Goal: Task Accomplishment & Management: Complete application form

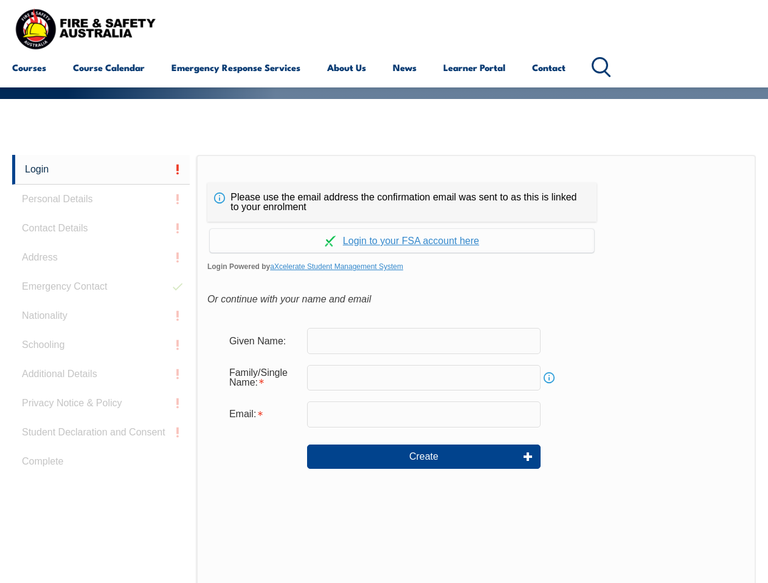
click at [383, 185] on div "Please use the email address the confirmation email was sent to as this is link…" at bounding box center [401, 202] width 389 height 39
click at [383, 369] on input "text" at bounding box center [423, 378] width 233 height 26
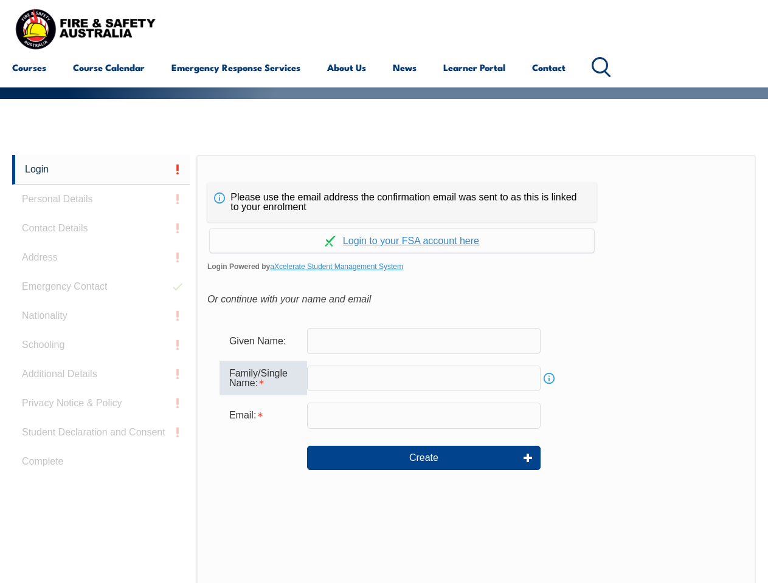
click at [101, 170] on link "Login" at bounding box center [100, 170] width 177 height 30
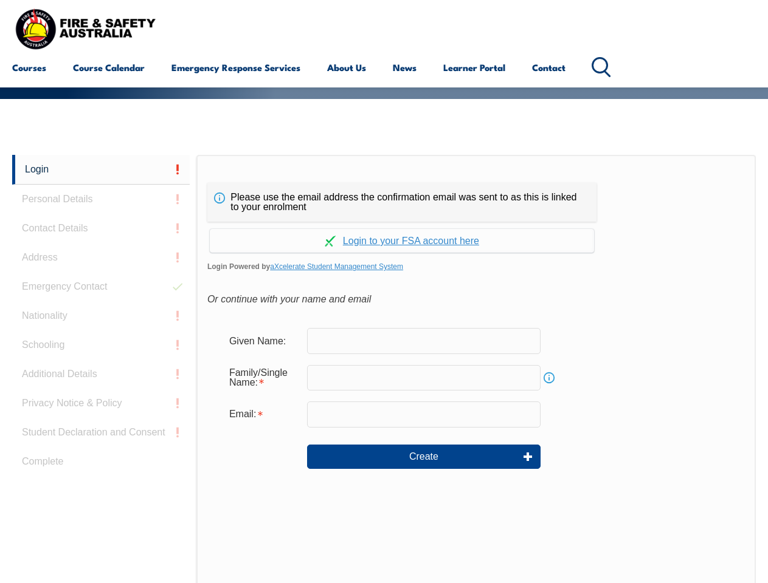
click at [101, 199] on div "Login Personal Details Contact Details Address Emergency Contact Nationality Sc…" at bounding box center [104, 458] width 184 height 607
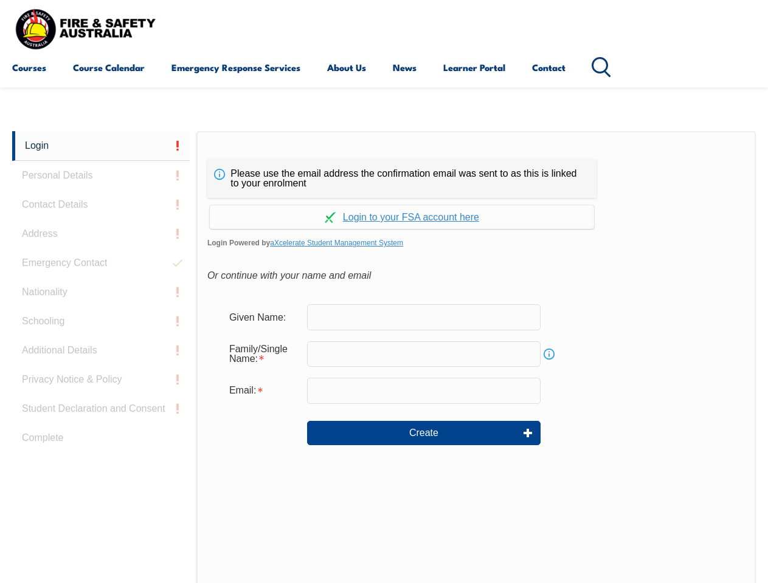
click at [101, 228] on div "Login Personal Details Contact Details Address Emergency Contact Nationality Sc…" at bounding box center [104, 434] width 184 height 607
click at [101, 258] on div "Login Personal Details Contact Details Address Emergency Contact Nationality Sc…" at bounding box center [104, 434] width 184 height 607
click at [101, 287] on div "Login Personal Details Contact Details Address Emergency Contact Nationality Sc…" at bounding box center [104, 434] width 184 height 607
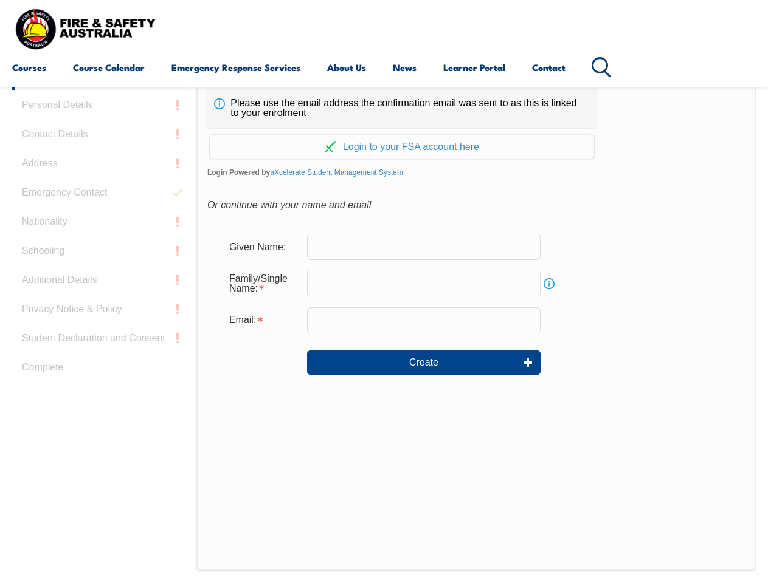
click at [101, 316] on div "Login Personal Details Contact Details Address Emergency Contact Nationality Sc…" at bounding box center [104, 364] width 184 height 607
click at [101, 345] on div "Login Personal Details Contact Details Address Emergency Contact Nationality Sc…" at bounding box center [104, 364] width 184 height 607
click at [101, 374] on div "Login Personal Details Contact Details Address Emergency Contact Nationality Sc…" at bounding box center [104, 364] width 184 height 607
